Goal: Task Accomplishment & Management: Manage account settings

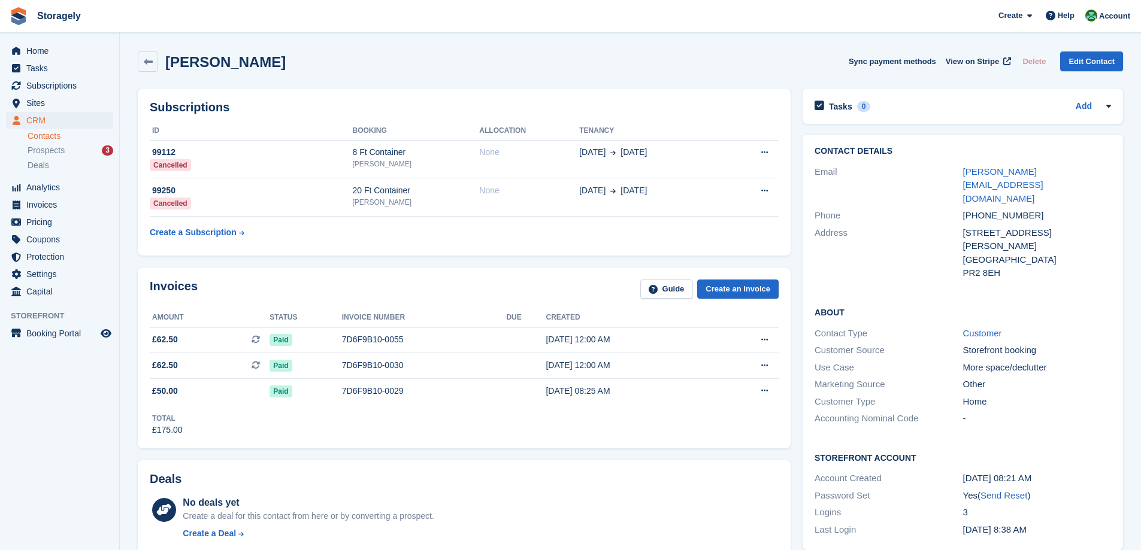
scroll to position [419, 0]
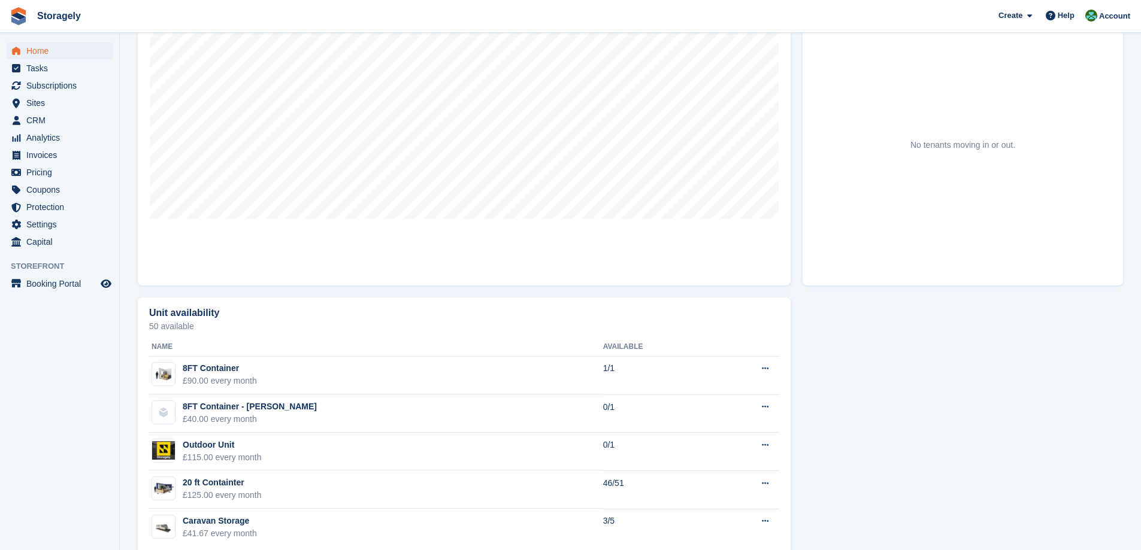
scroll to position [443, 0]
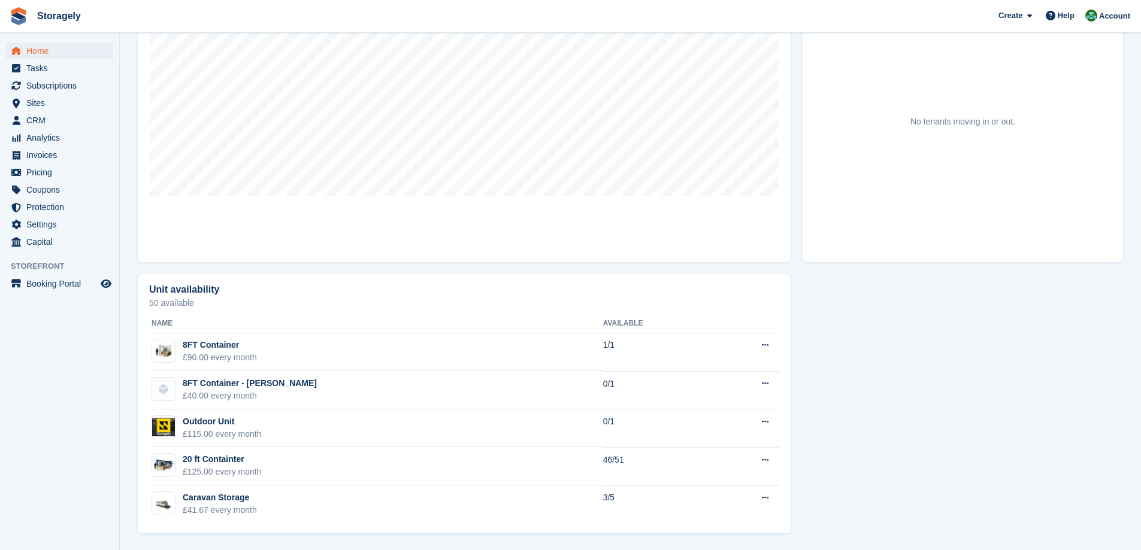
click at [125, 356] on section "NEW Make extra revenue with our new price increases tool Rooted in industry bes…" at bounding box center [630, 53] width 1021 height 993
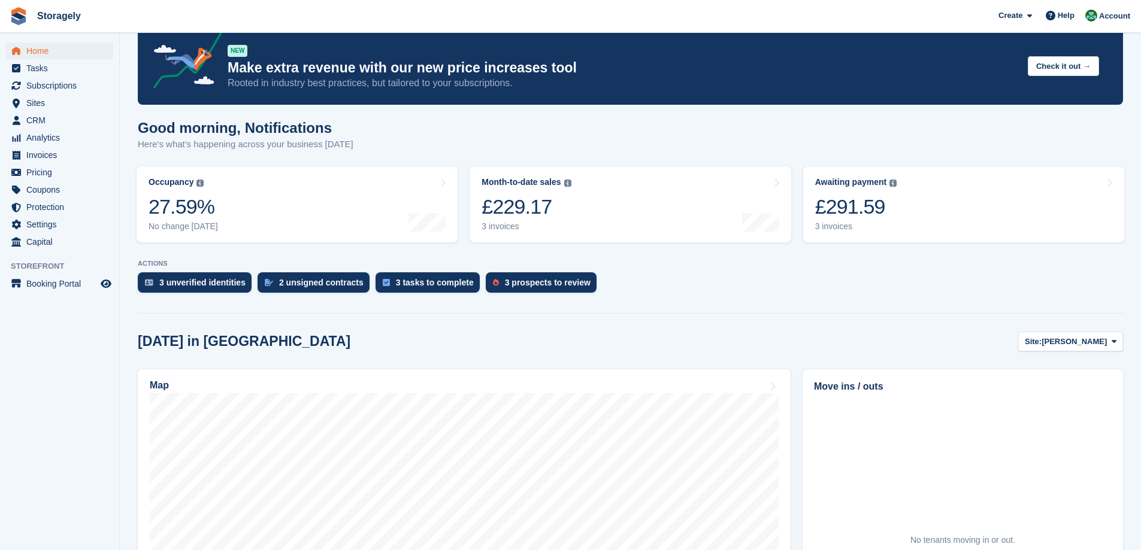
scroll to position [0, 0]
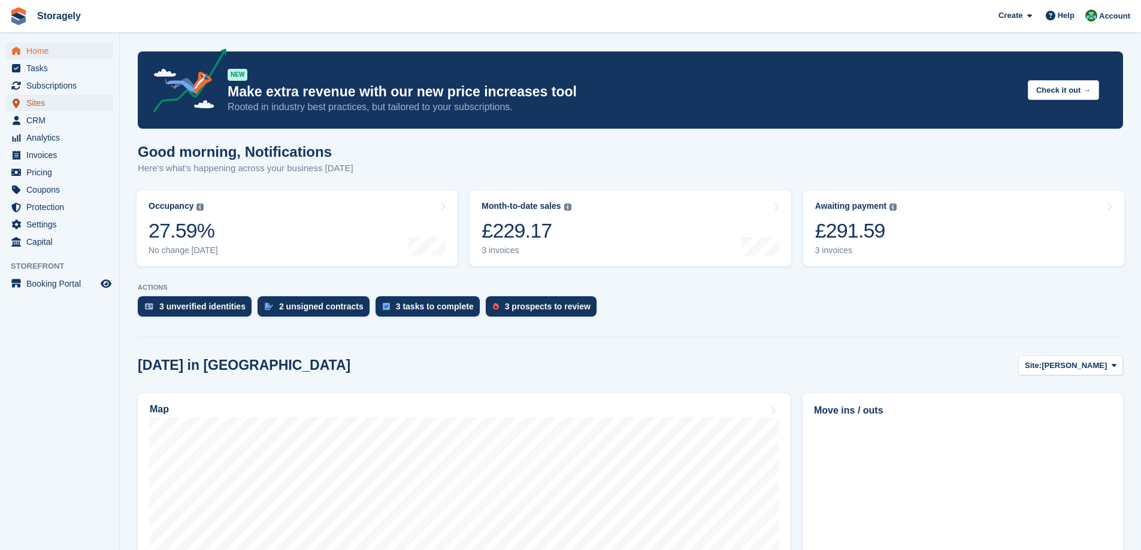
click at [44, 101] on span "Sites" at bounding box center [62, 103] width 72 height 17
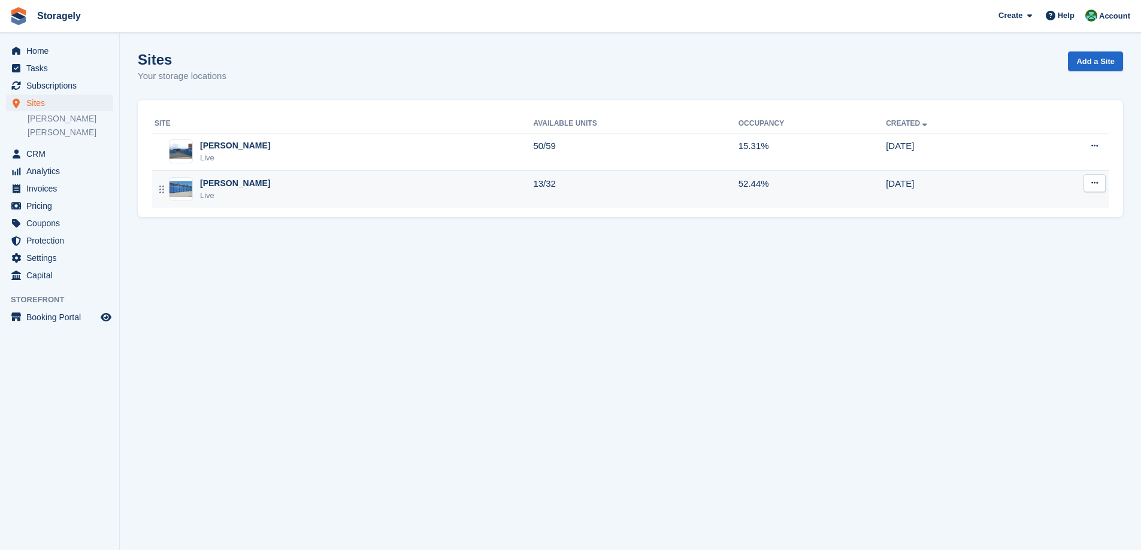
click at [225, 180] on div "[PERSON_NAME]" at bounding box center [235, 183] width 70 height 13
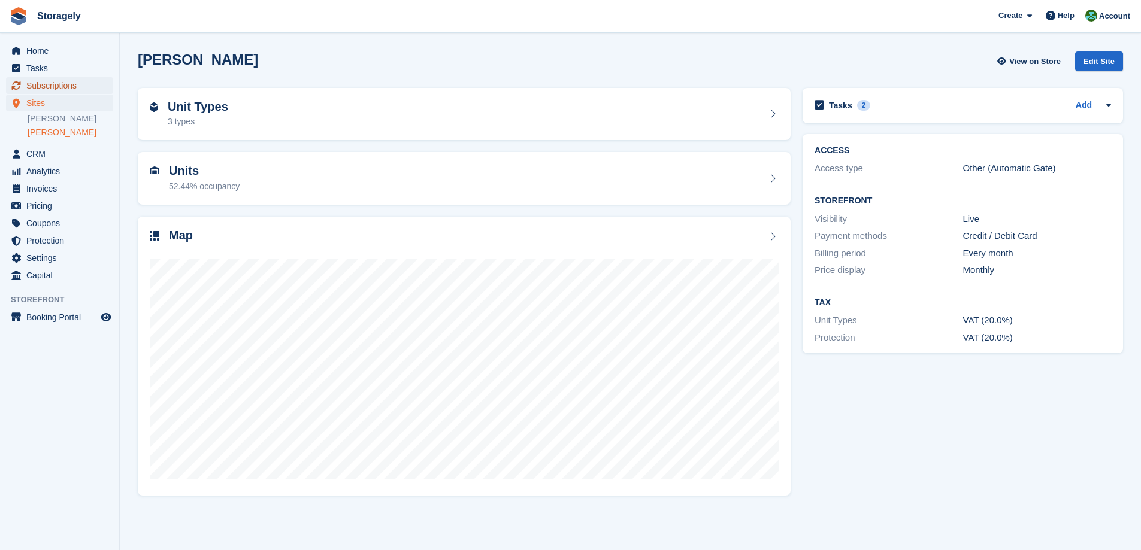
click at [61, 85] on span "Subscriptions" at bounding box center [62, 85] width 72 height 17
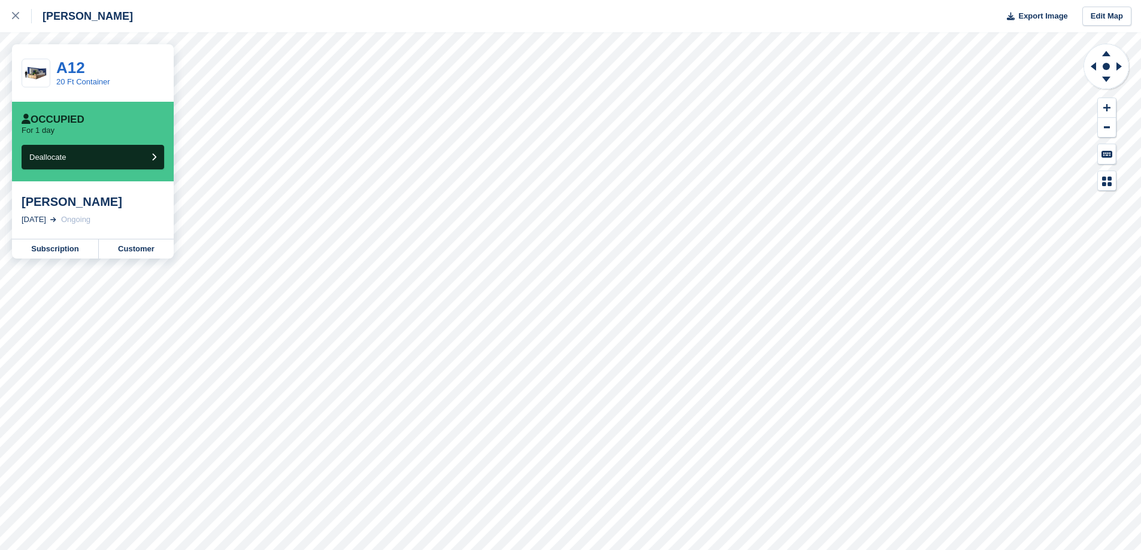
click at [53, 204] on div "[PERSON_NAME]" at bounding box center [93, 202] width 143 height 14
click at [115, 250] on link "Customer" at bounding box center [136, 249] width 75 height 19
click at [27, 20] on div at bounding box center [22, 16] width 20 height 14
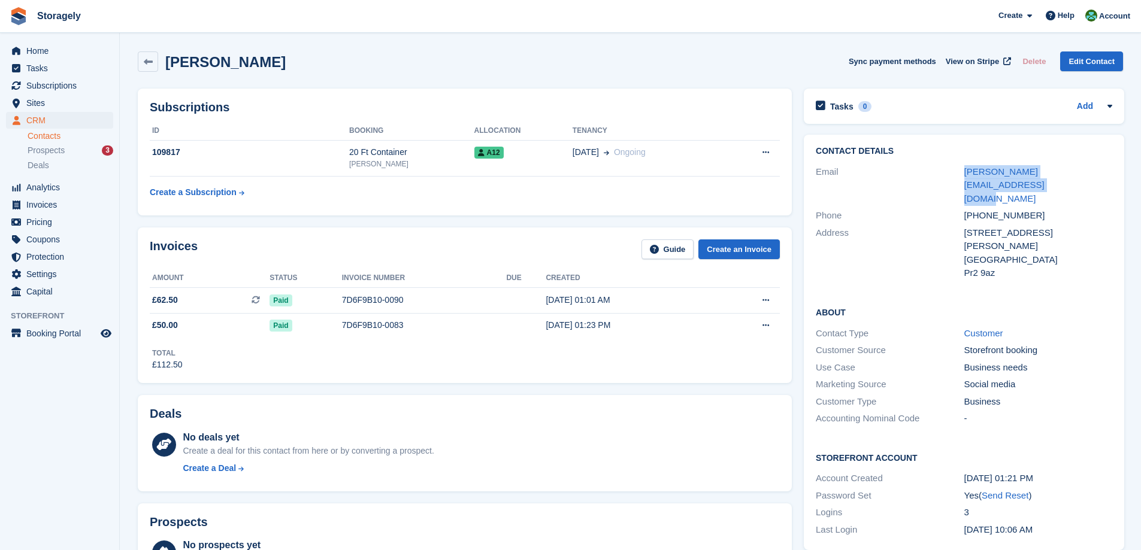
drag, startPoint x: 991, startPoint y: 190, endPoint x: 959, endPoint y: 173, distance: 35.9
click at [959, 173] on div "Email adam.musa@globalmeatsupplies.co.uk" at bounding box center [964, 185] width 296 height 44
click at [938, 169] on div "Email" at bounding box center [890, 185] width 148 height 41
click at [985, 187] on div "adam.musa@globalmeatsupplies.co.uk" at bounding box center [1038, 185] width 148 height 41
drag, startPoint x: 985, startPoint y: 187, endPoint x: 961, endPoint y: 175, distance: 26.8
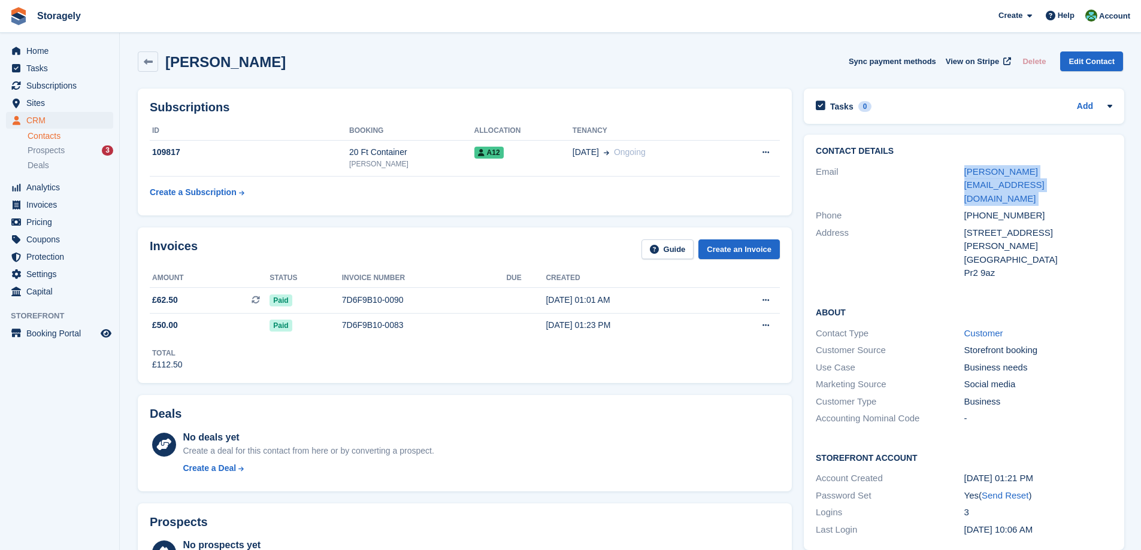
click at [961, 175] on div "Email adam.musa@globalmeatsupplies.co.uk" at bounding box center [964, 185] width 296 height 44
click at [956, 175] on div "Email" at bounding box center [890, 185] width 148 height 41
drag, startPoint x: 955, startPoint y: 172, endPoint x: 977, endPoint y: 188, distance: 27.9
click at [977, 187] on div "Email adam.musa@globalmeatsupplies.co.uk" at bounding box center [964, 185] width 296 height 44
click at [977, 188] on div "adam.musa@globalmeatsupplies.co.uk" at bounding box center [1038, 185] width 148 height 41
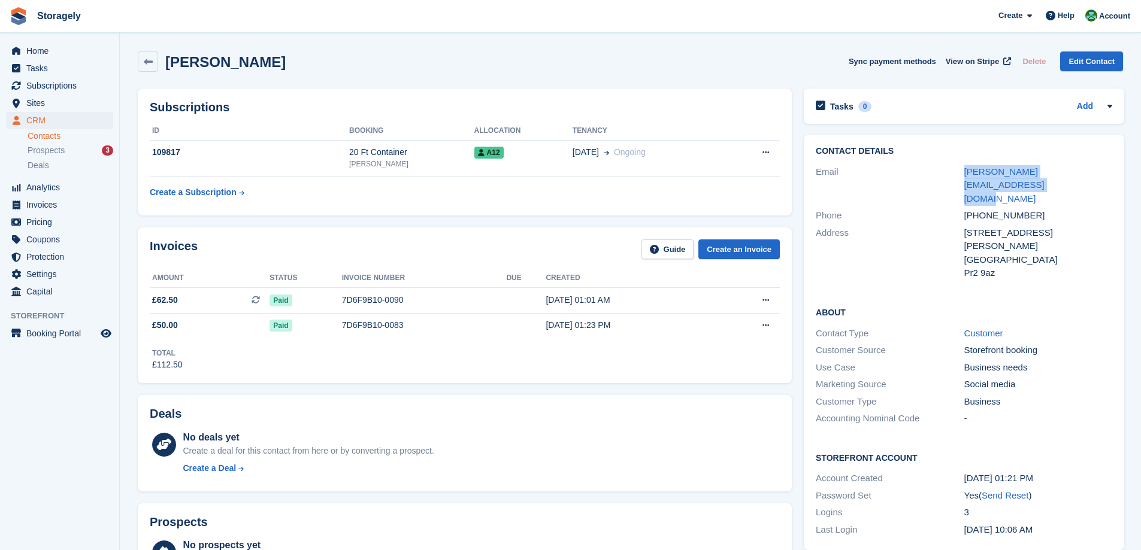
drag, startPoint x: 981, startPoint y: 188, endPoint x: 934, endPoint y: 169, distance: 50.5
click at [934, 169] on div "Email adam.musa@globalmeatsupplies.co.uk" at bounding box center [964, 185] width 296 height 44
click at [870, 169] on div "Email" at bounding box center [890, 185] width 148 height 41
click at [826, 169] on div "Email" at bounding box center [890, 185] width 148 height 41
drag, startPoint x: 826, startPoint y: 169, endPoint x: 997, endPoint y: 186, distance: 171.5
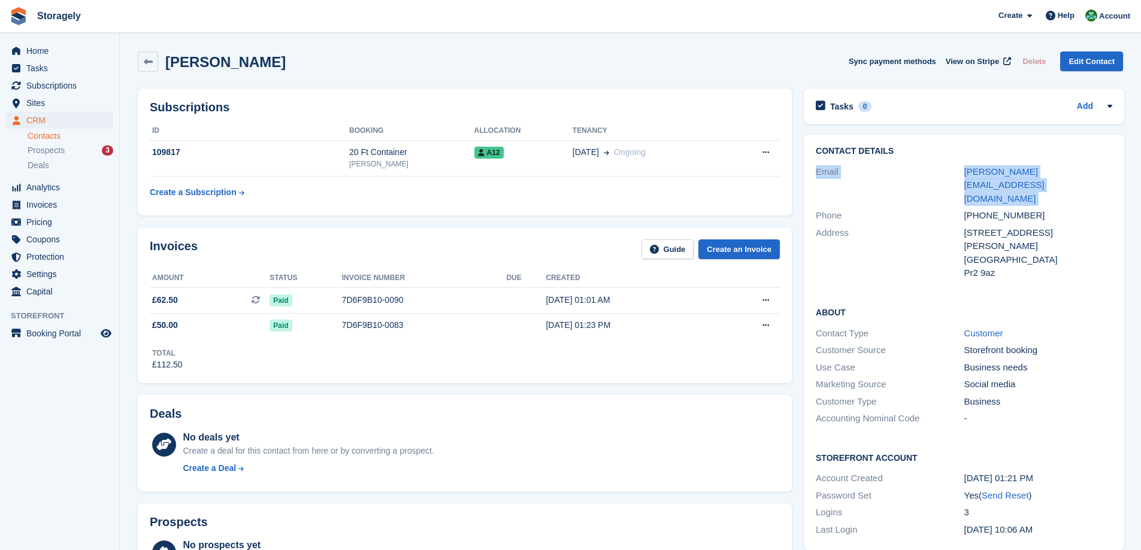
click at [997, 186] on div "Email adam.musa@globalmeatsupplies.co.uk" at bounding box center [964, 185] width 296 height 44
click at [997, 186] on div "adam.musa@globalmeatsupplies.co.uk" at bounding box center [1038, 185] width 148 height 41
click at [281, 219] on div "Subscriptions ID Booking Allocation Tenancy 109817 20 Ft Container Preston A12 …" at bounding box center [465, 152] width 666 height 139
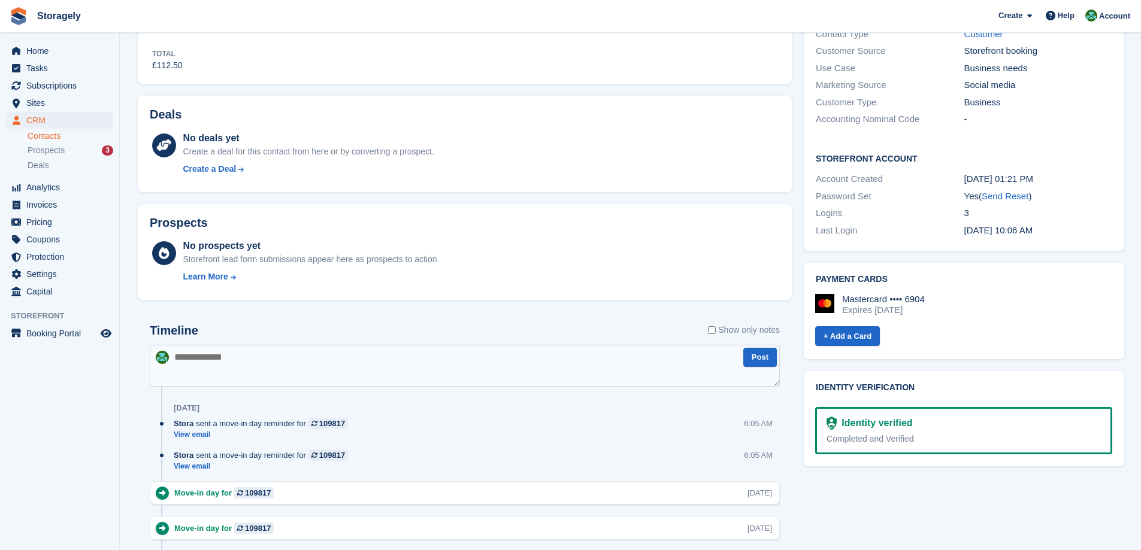
scroll to position [419, 0]
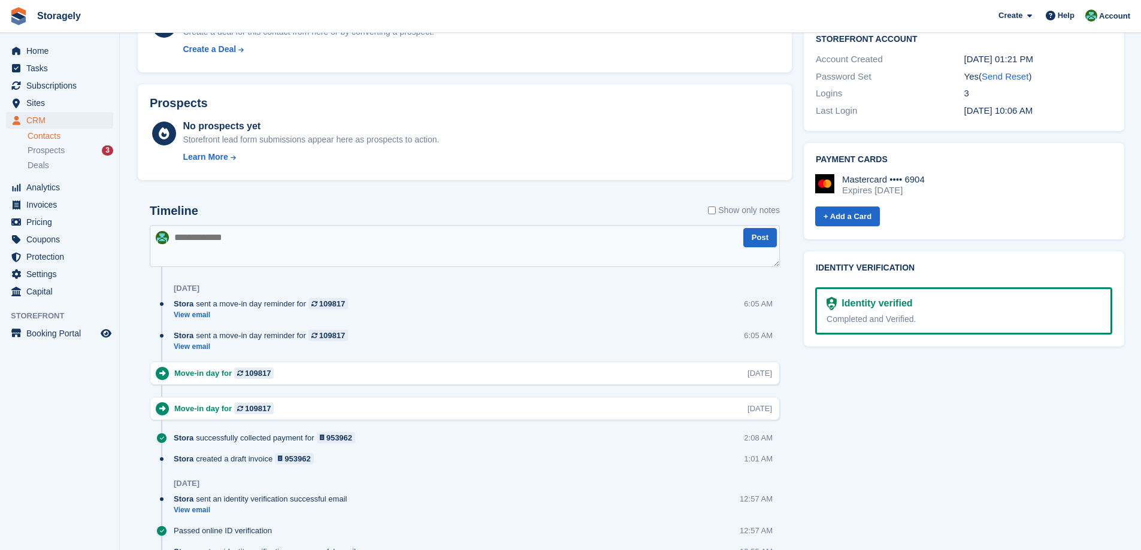
click at [127, 387] on section "Adam Musa Sync payment methods View on Stripe Delete Edit Contact Subscriptions…" at bounding box center [630, 359] width 1021 height 1556
click at [127, 377] on section "Adam Musa Sync payment methods View on Stripe Delete Edit Contact Subscriptions…" at bounding box center [630, 359] width 1021 height 1556
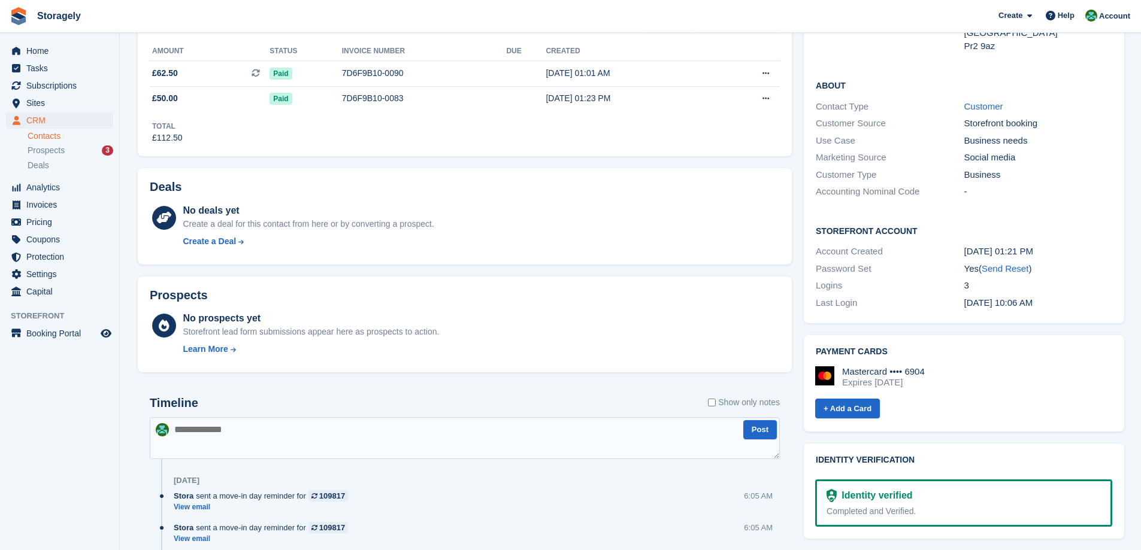
scroll to position [0, 0]
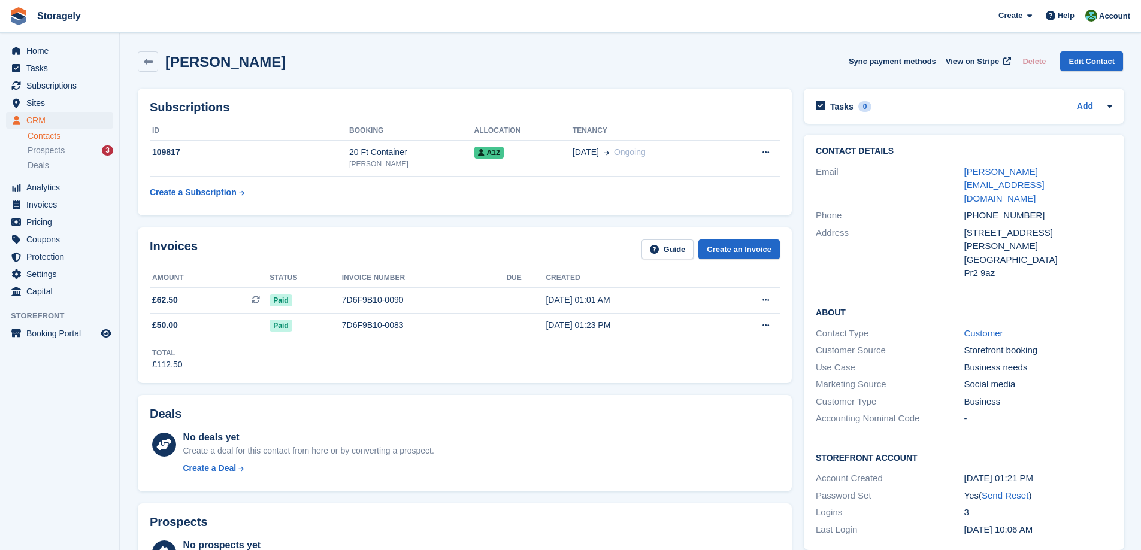
click at [337, 225] on div "Invoices Guide Create an Invoice Amount Status Invoice number Due Created £62.5…" at bounding box center [465, 306] width 666 height 168
click at [486, 175] on td "A12" at bounding box center [523, 158] width 98 height 37
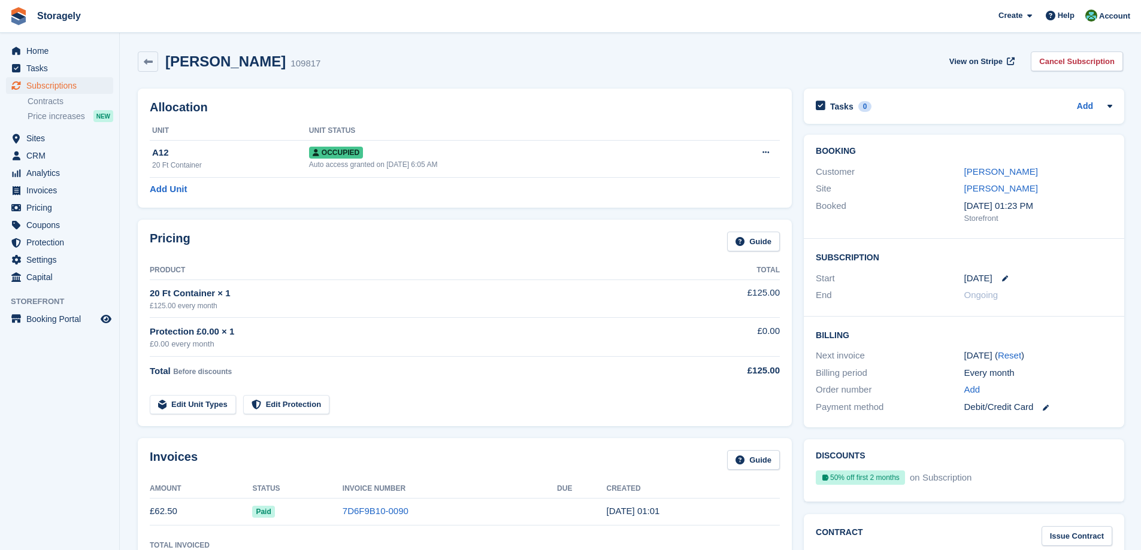
click at [458, 217] on div "Pricing Guide Product Total 20 Ft Container × 1 £125.00 every month £125.00 Pro…" at bounding box center [465, 323] width 666 height 219
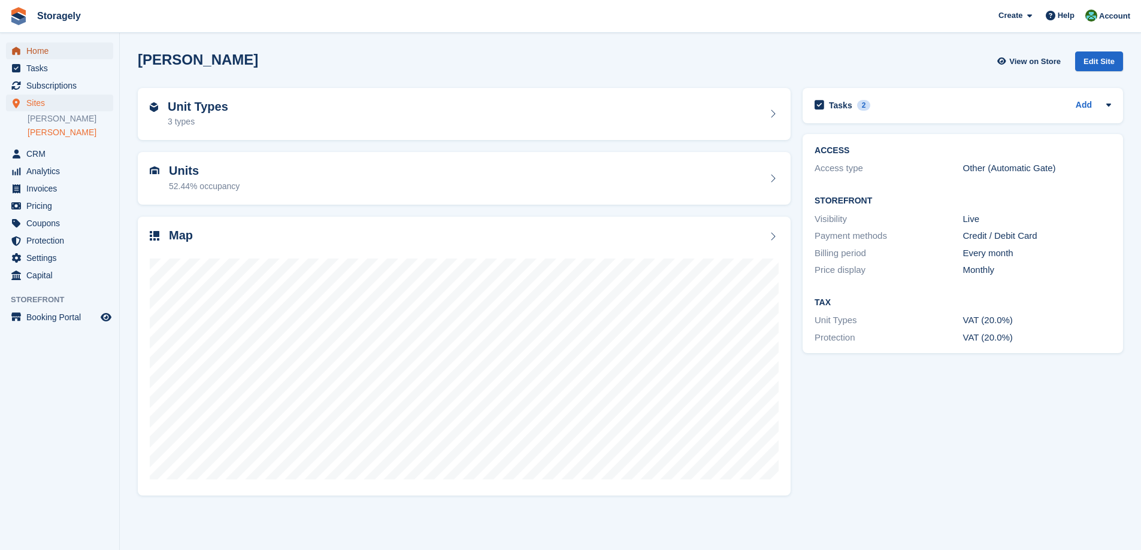
click at [51, 51] on span "Home" at bounding box center [62, 51] width 72 height 17
